Goal: Transaction & Acquisition: Subscribe to service/newsletter

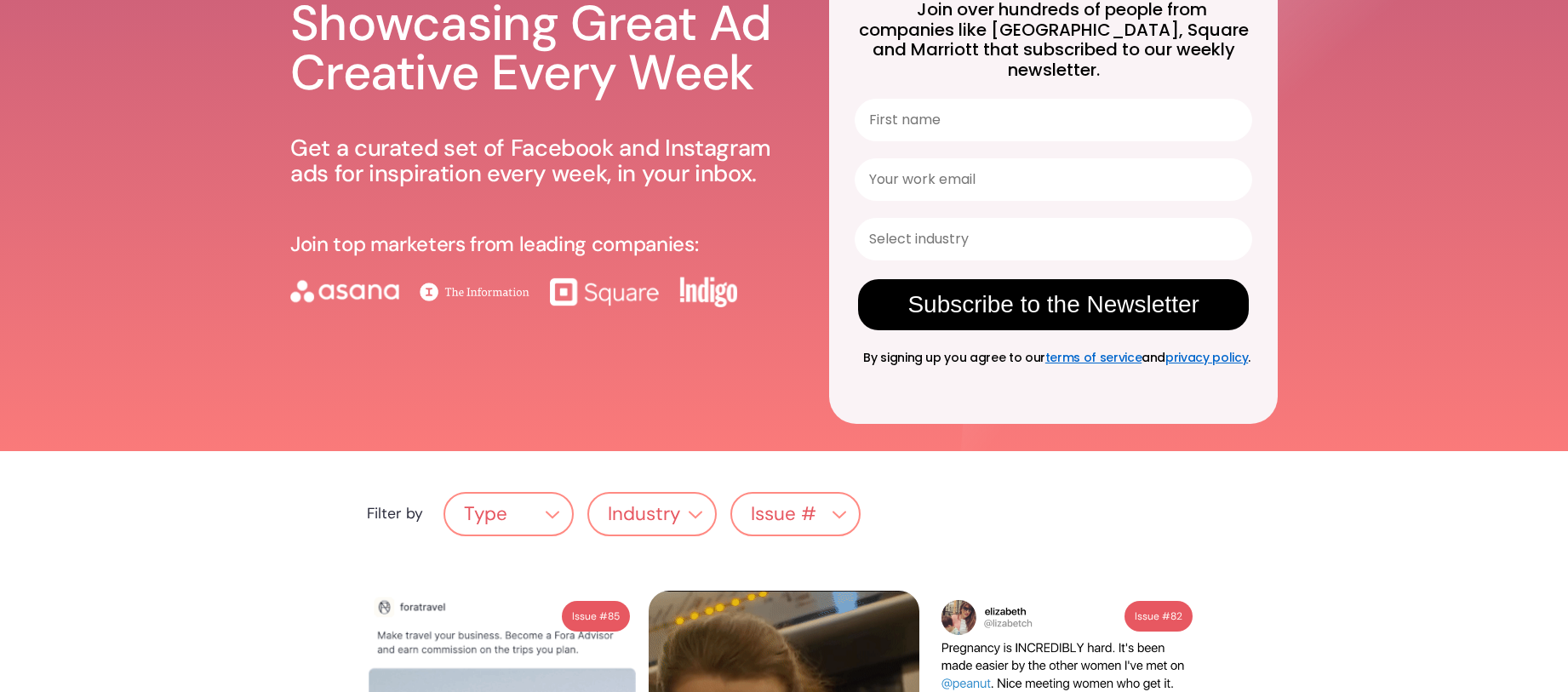
scroll to position [111, 0]
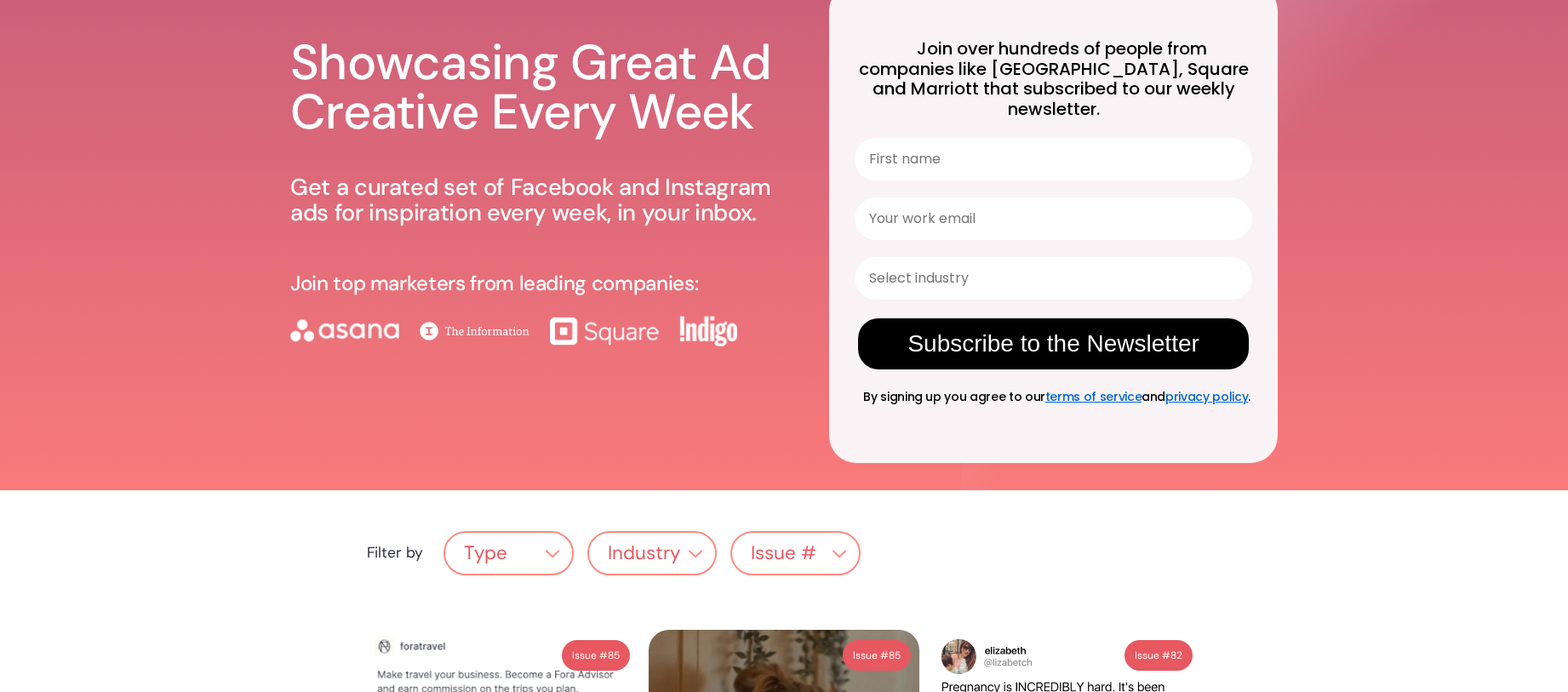
click at [925, 146] on input "First name" at bounding box center [1053, 160] width 398 height 43
type input "[PERSON_NAME]"
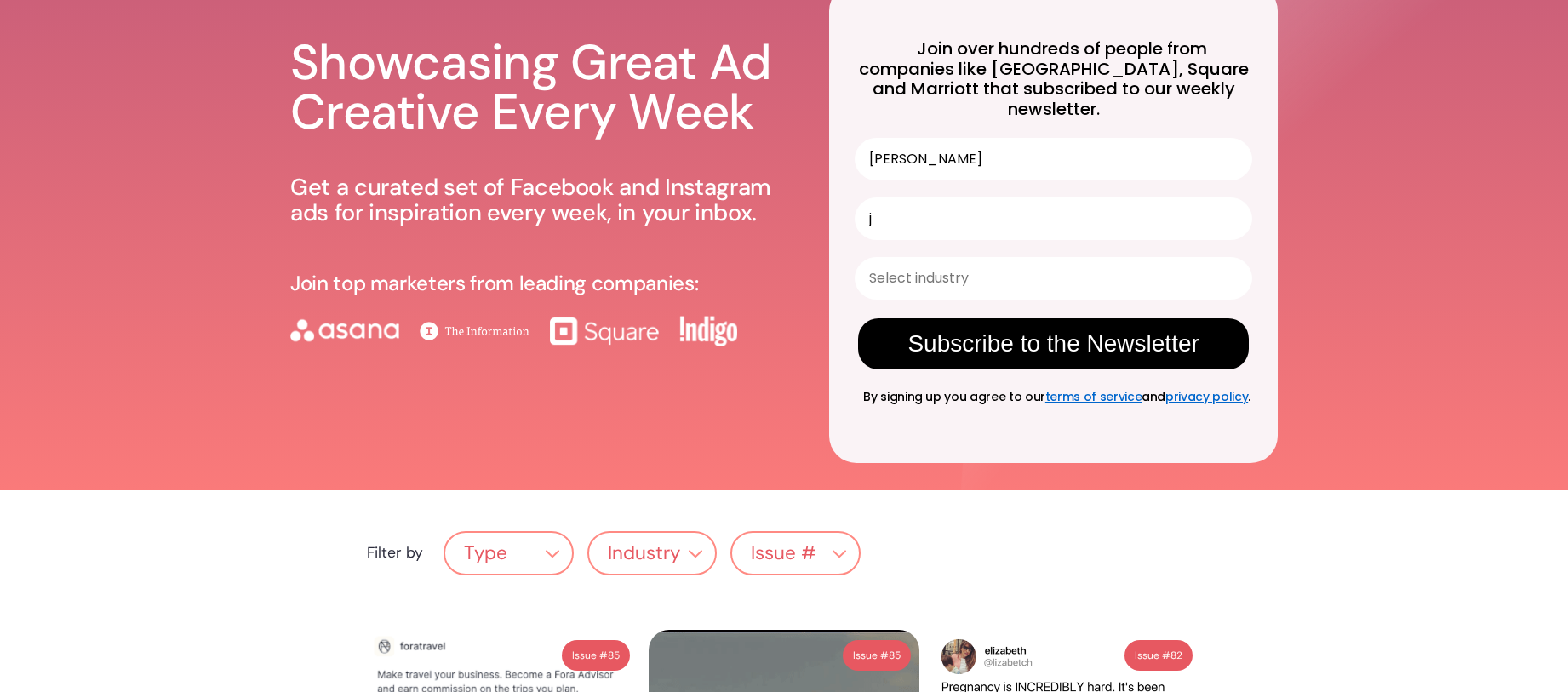
type input "[PERSON_NAME][EMAIL_ADDRESS][DOMAIN_NAME]"
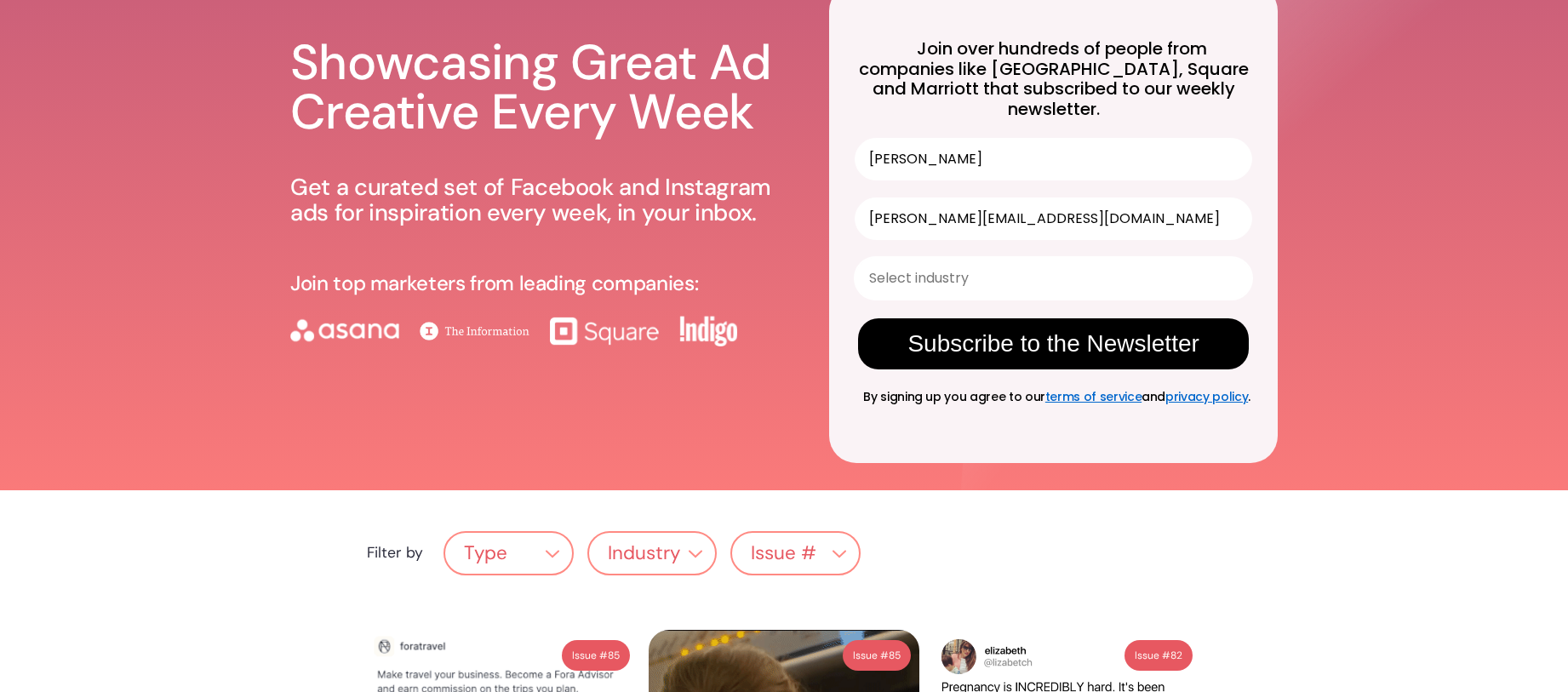
click at [1009, 258] on input "Select industry" at bounding box center [1048, 278] width 359 height 41
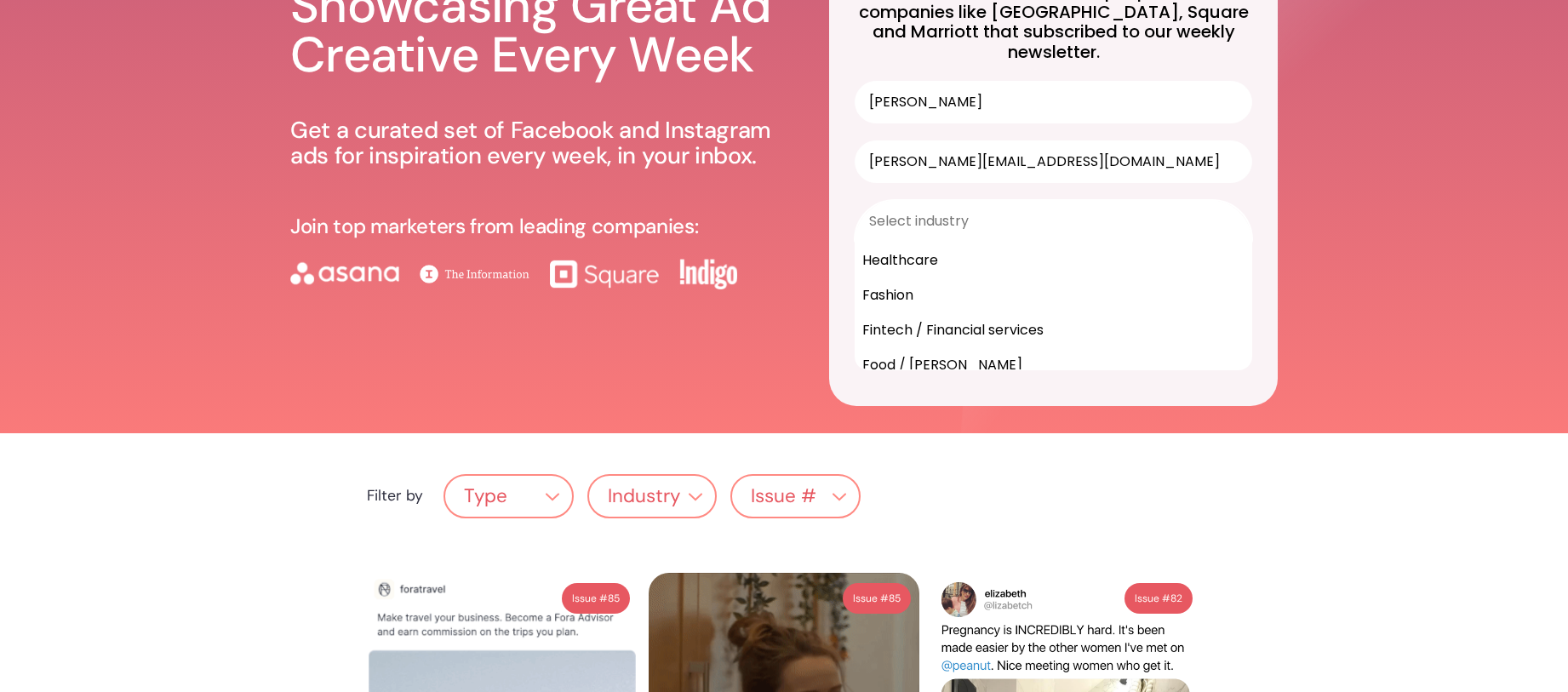
scroll to position [152, 0]
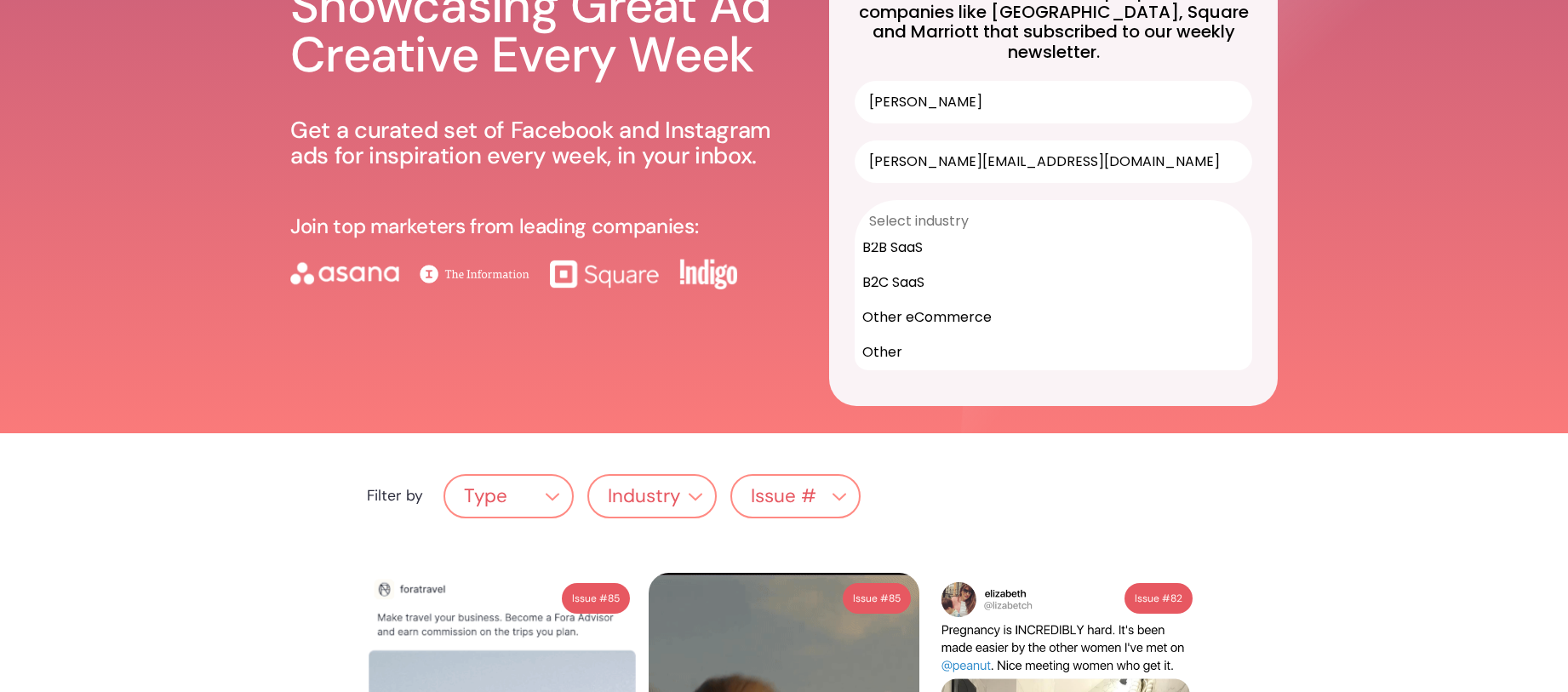
click at [891, 335] on div "Other" at bounding box center [1053, 351] width 396 height 35
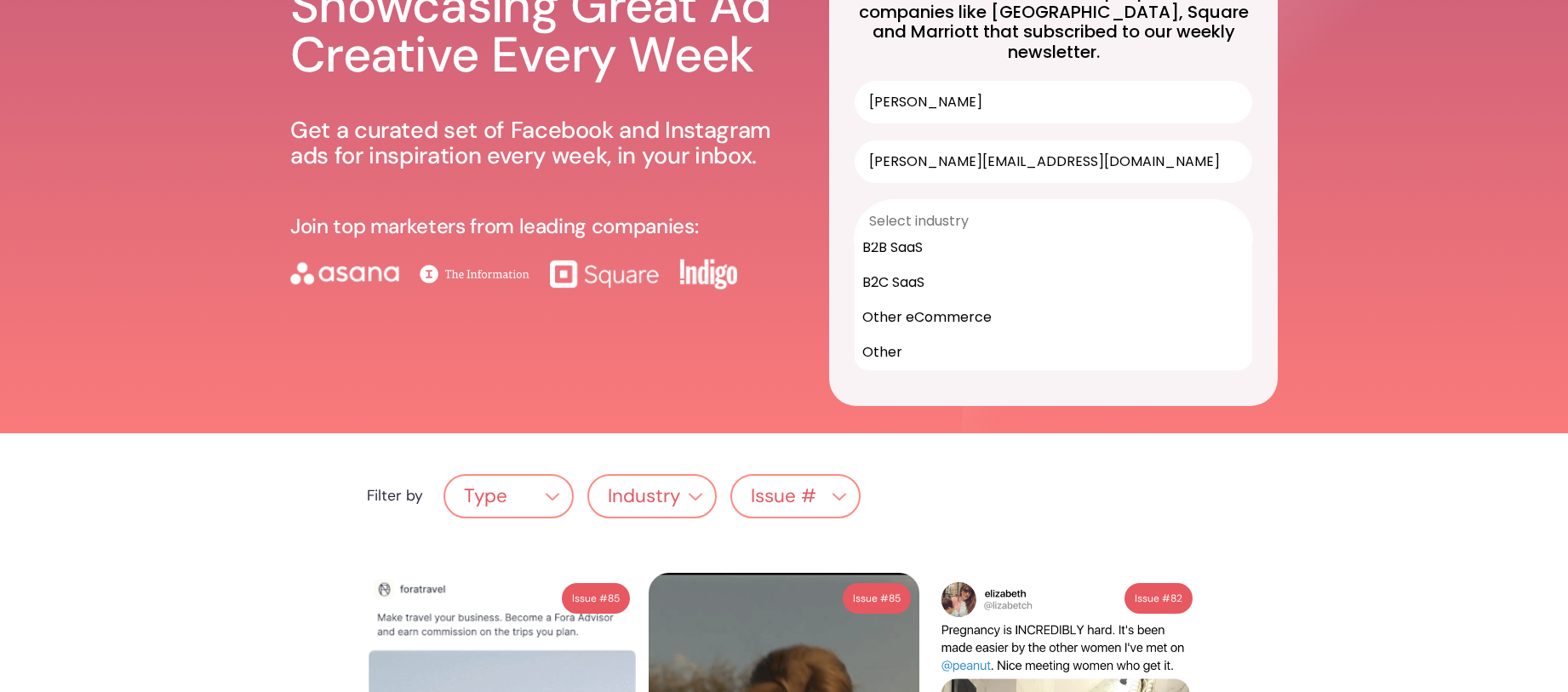
type input "Other"
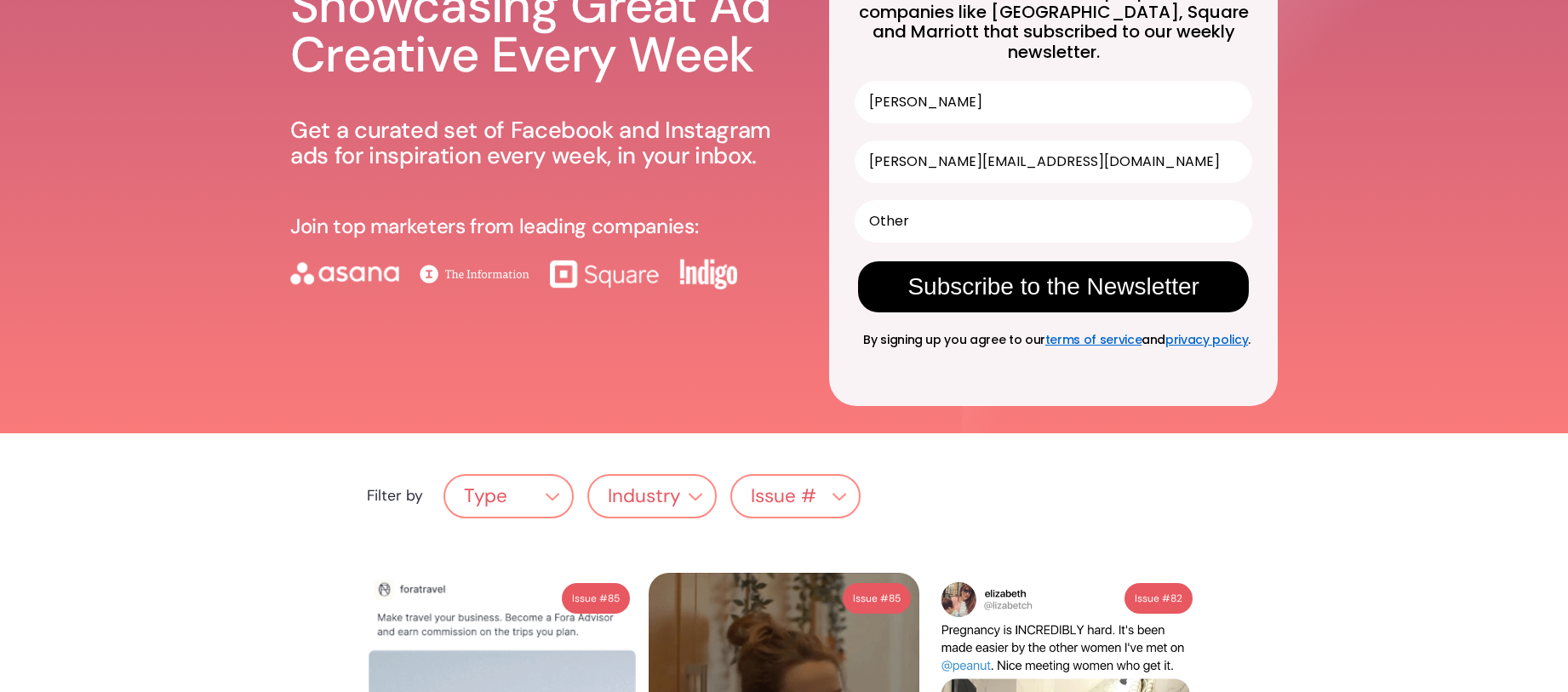
click at [1085, 275] on button "Subscribe to the Newsletter" at bounding box center [1053, 286] width 391 height 51
